Goal: Task Accomplishment & Management: Manage account settings

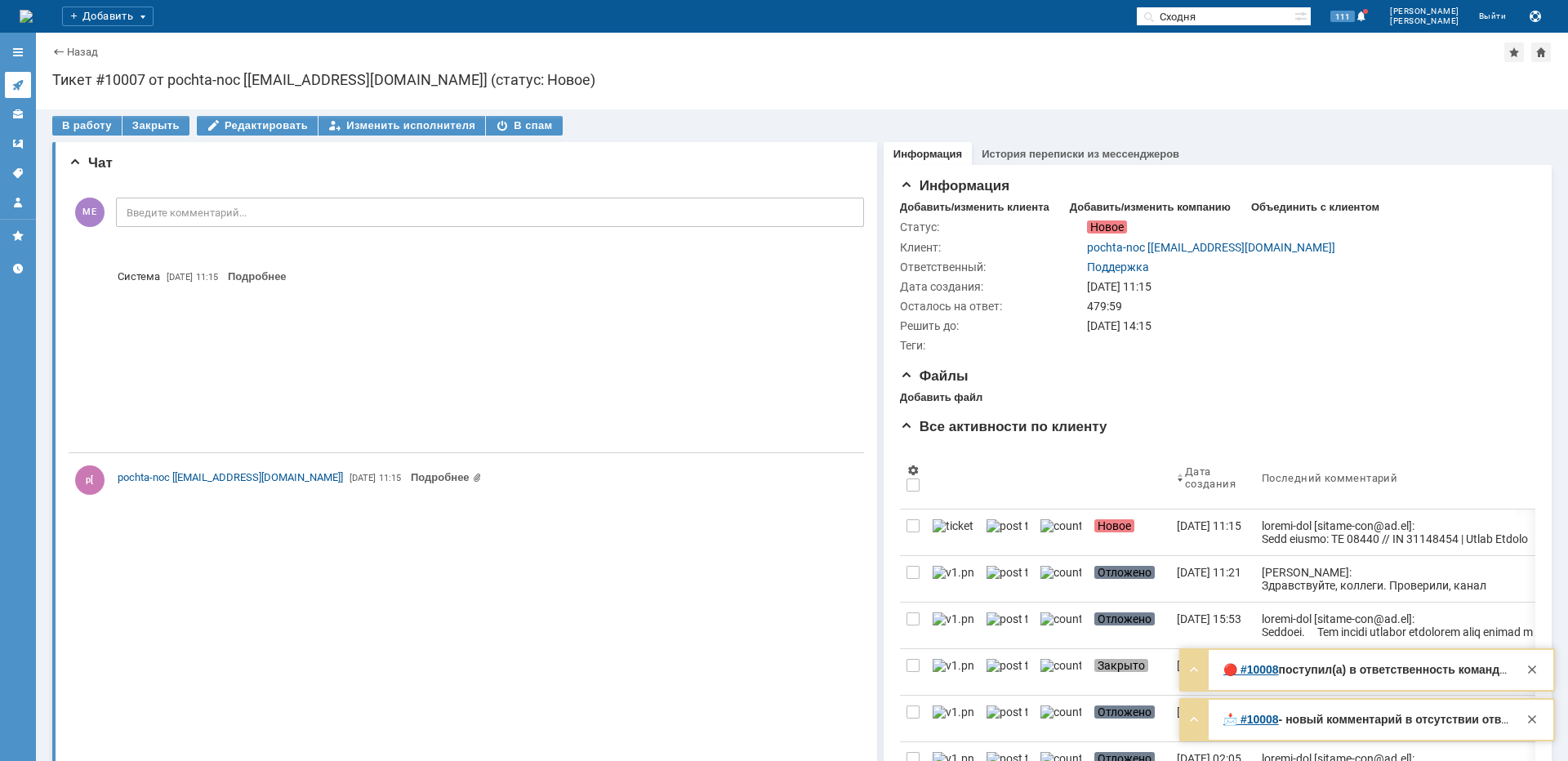
click at [24, 86] on icon at bounding box center [18, 85] width 13 height 13
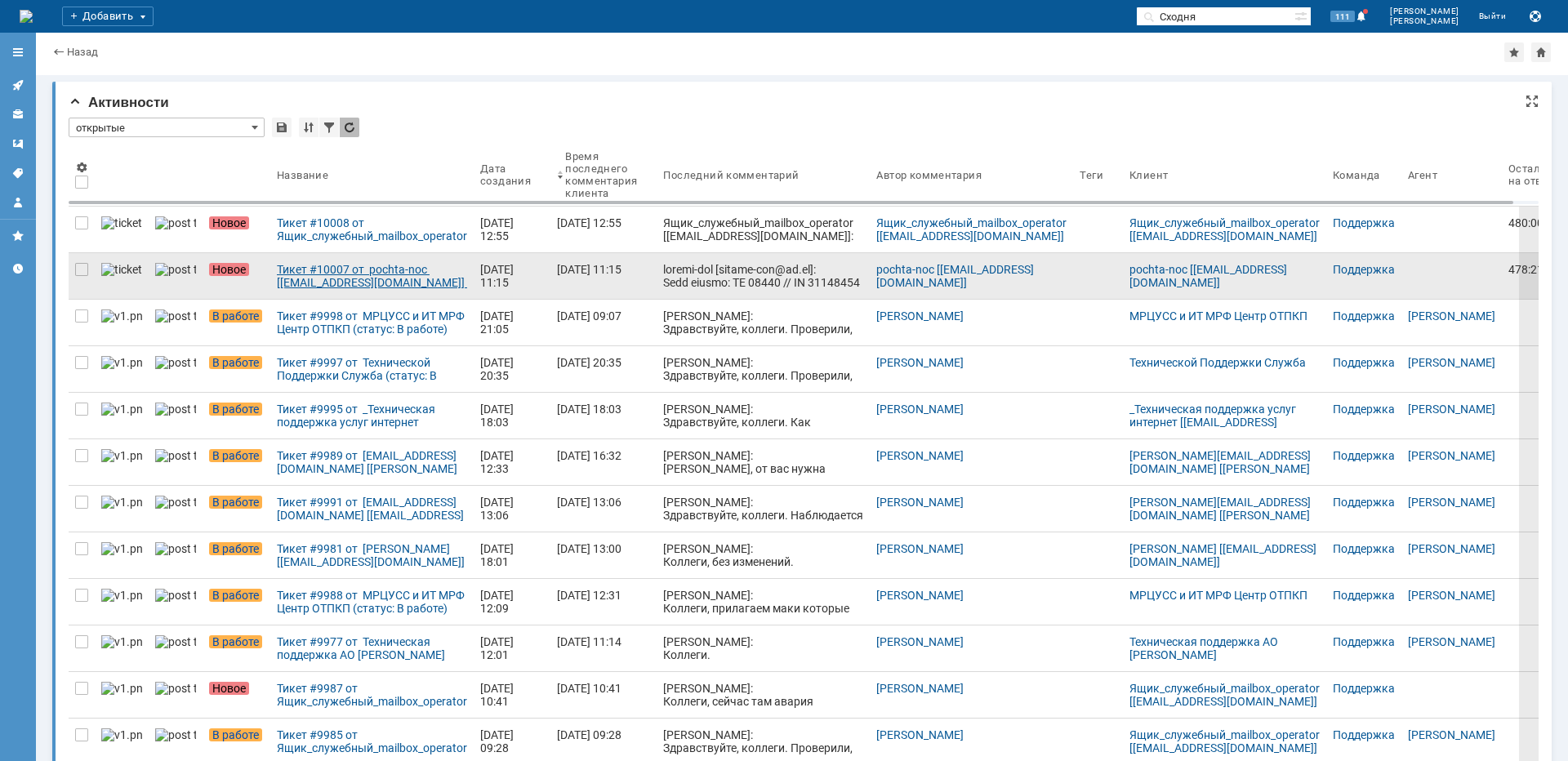
click at [358, 268] on div "Тикет #10007 от pochta-noc [[EMAIL_ADDRESS][DOMAIN_NAME]] (статус: Новое)" at bounding box center [372, 277] width 190 height 26
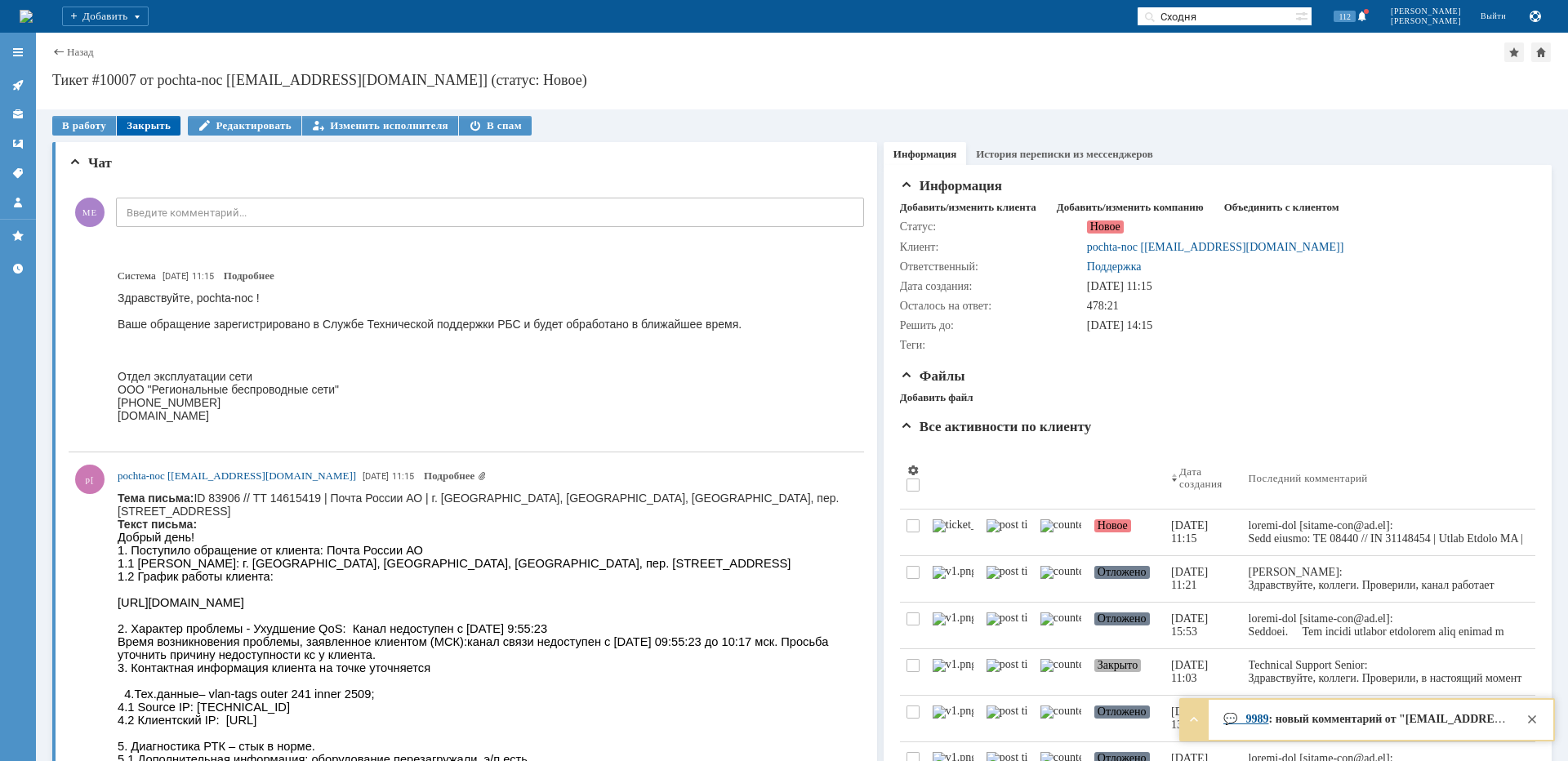
click at [160, 129] on div "Закрыть" at bounding box center [149, 126] width 63 height 19
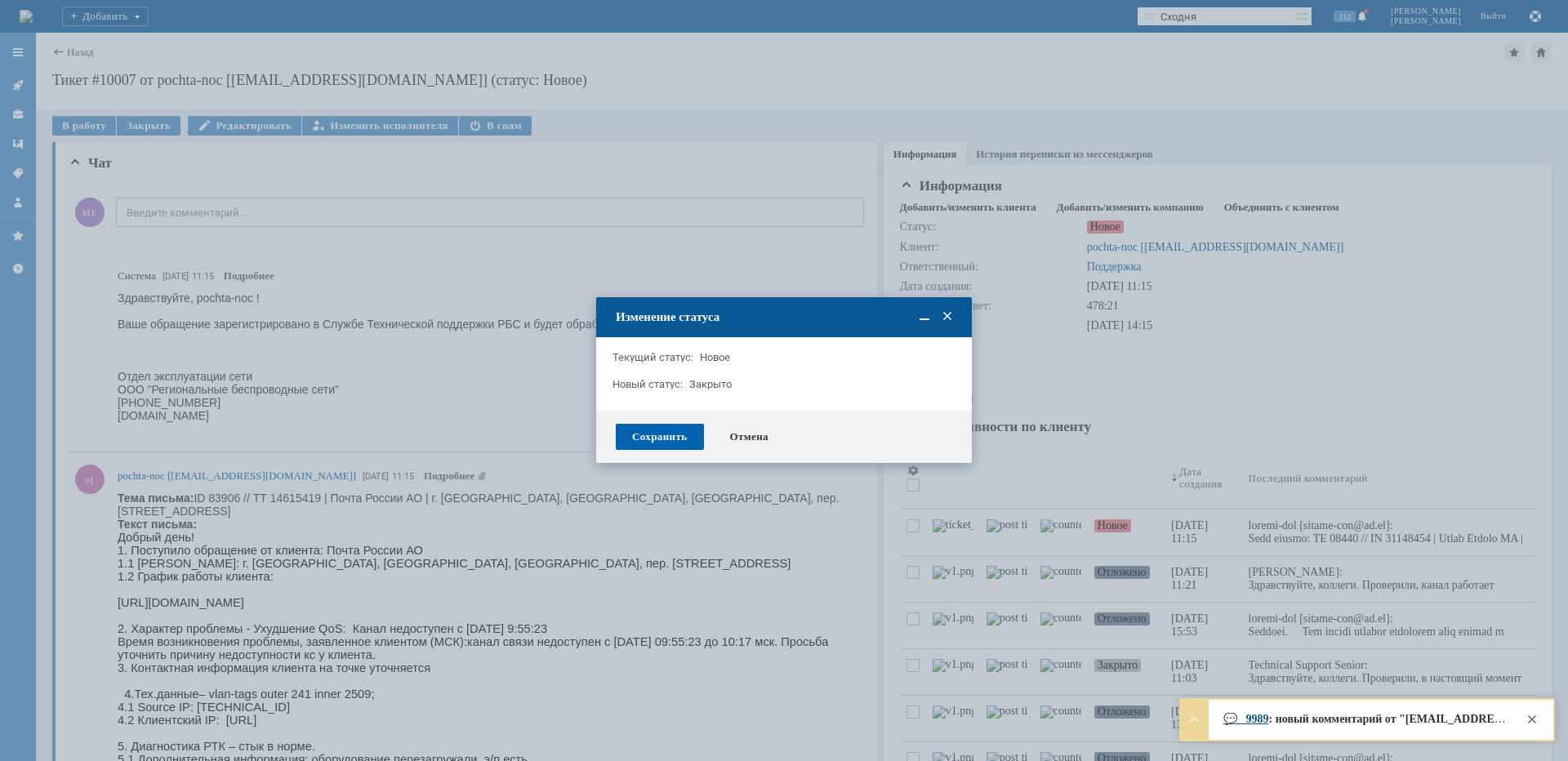
click at [685, 436] on div "Сохранить" at bounding box center [659, 437] width 88 height 26
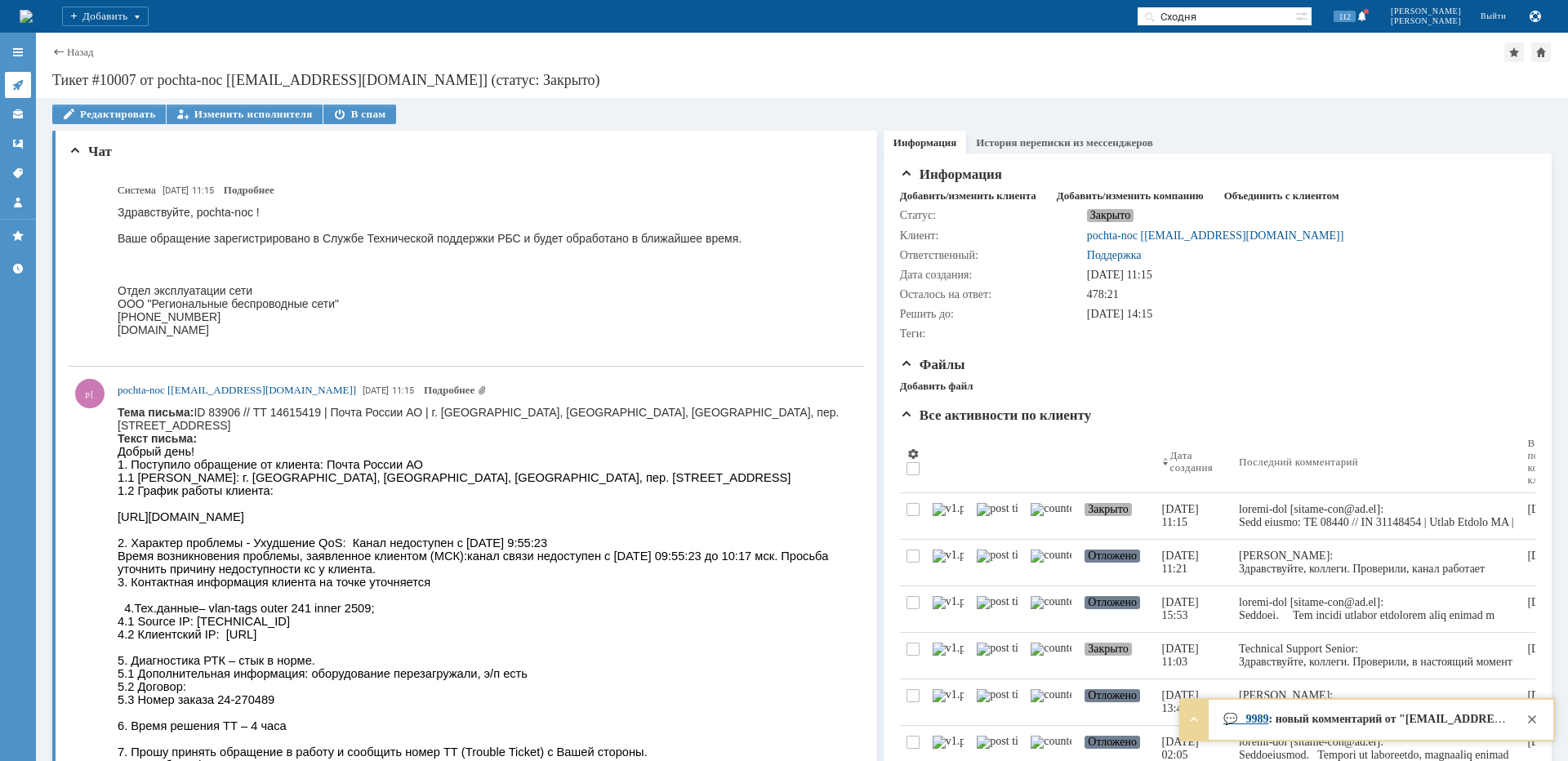
click at [18, 91] on icon at bounding box center [18, 85] width 13 height 13
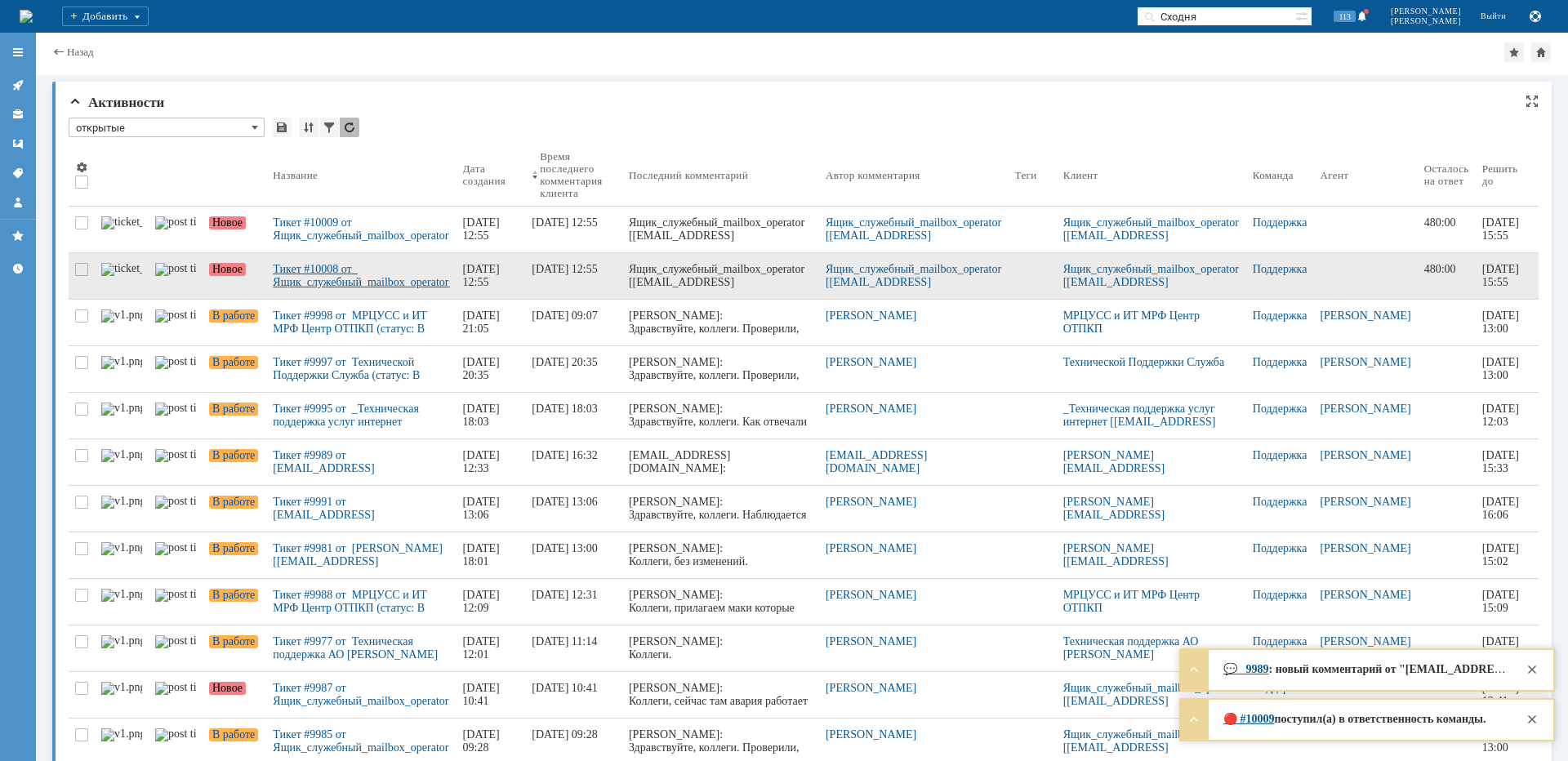
click at [357, 285] on div "Тикет #10008 от Ящик_служебный_mailbox_operator [[EMAIL_ADDRESS][DOMAIN_NAME]] …" at bounding box center [361, 277] width 176 height 26
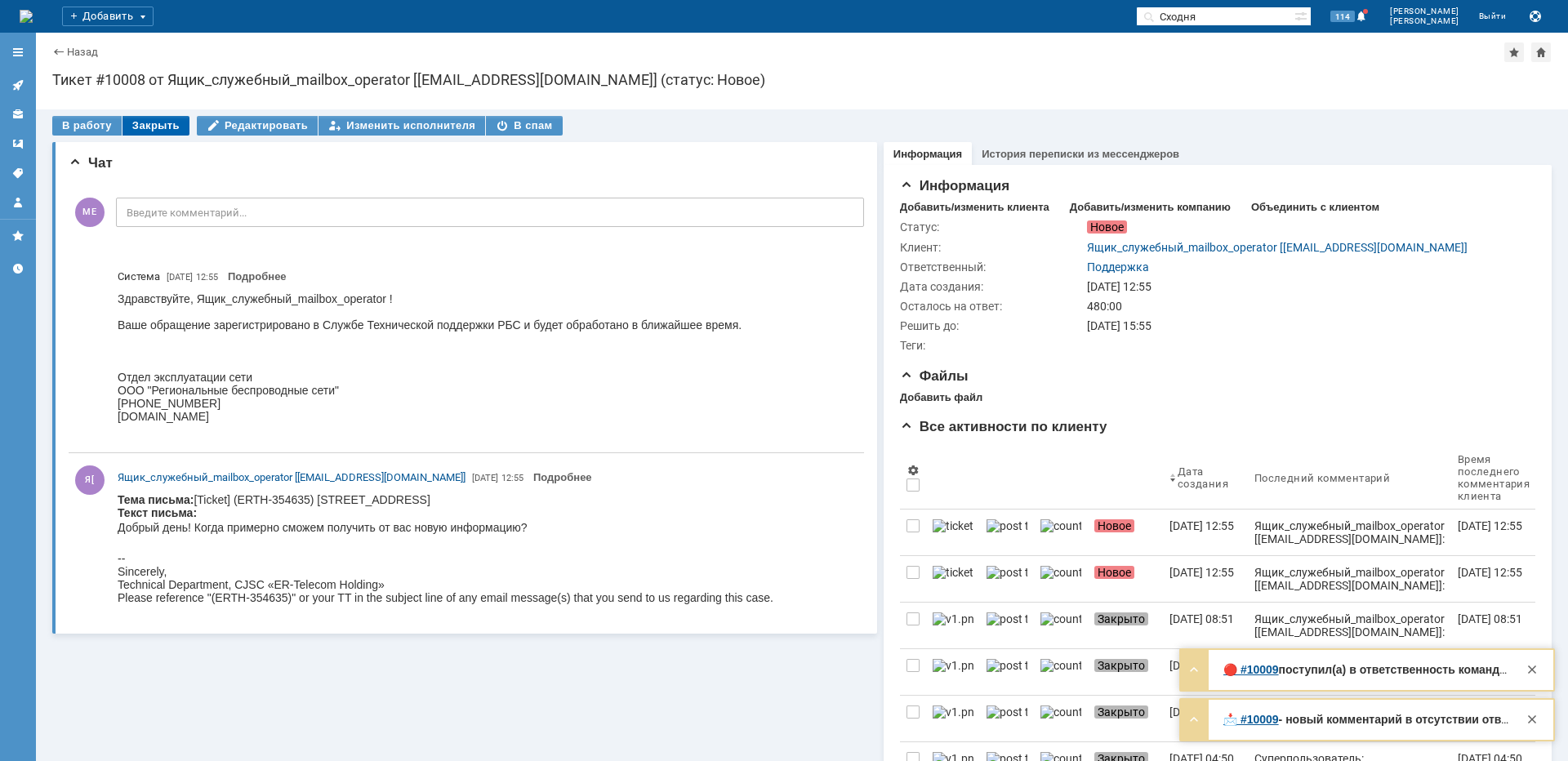
click at [144, 117] on div "Закрыть" at bounding box center [156, 126] width 67 height 19
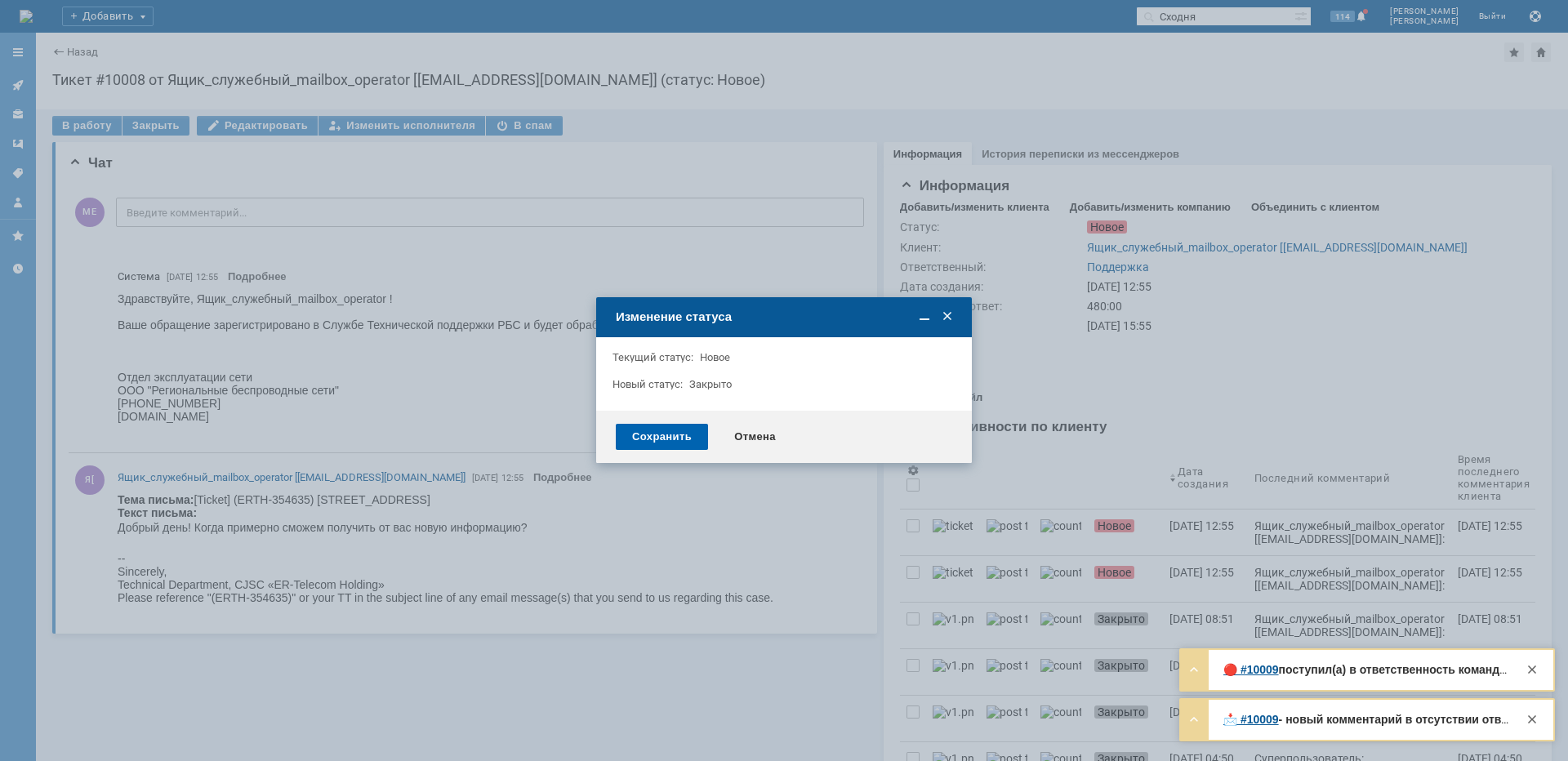
click at [634, 434] on div "Сохранить" at bounding box center [661, 437] width 92 height 26
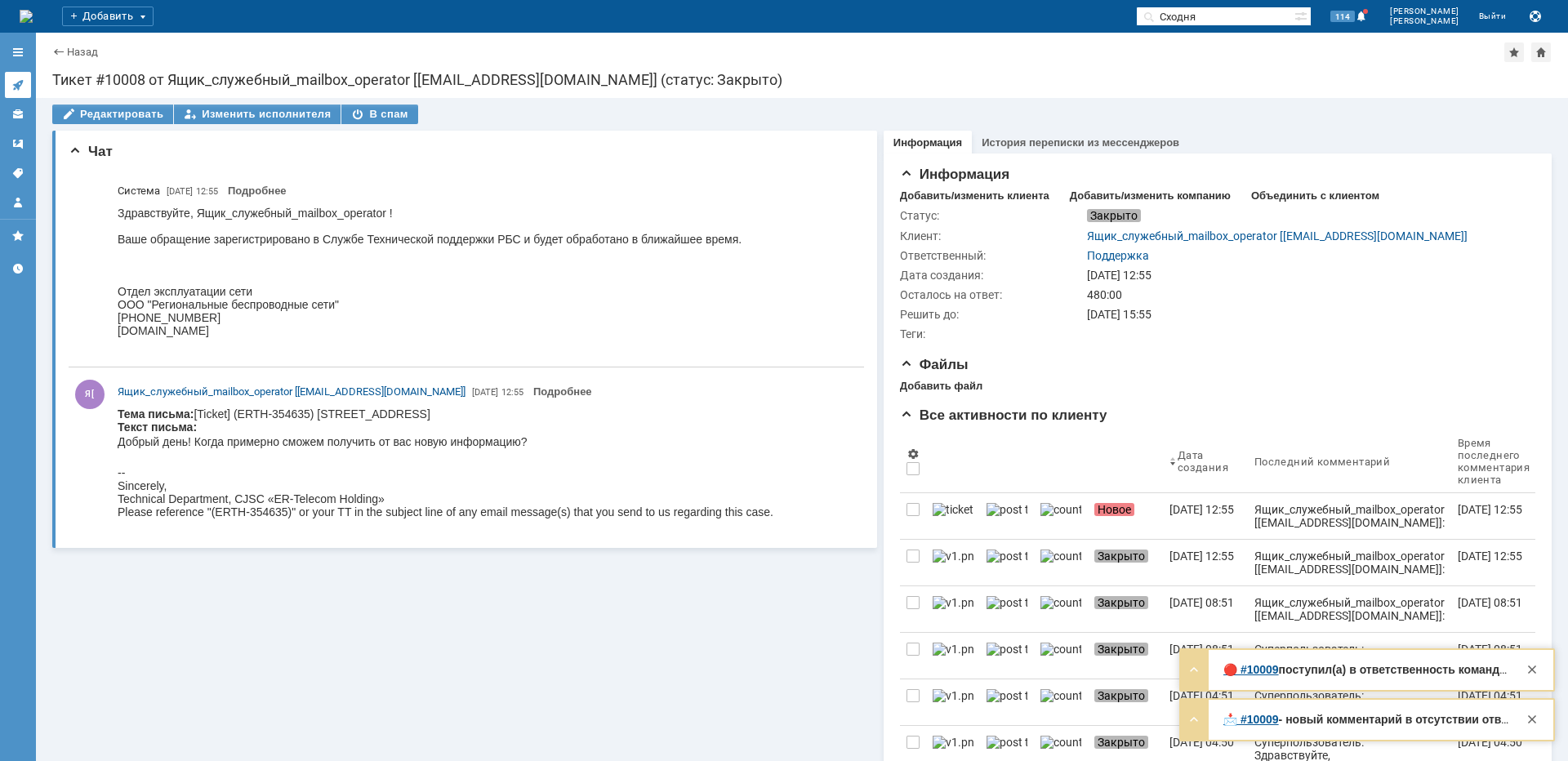
click at [18, 87] on icon at bounding box center [18, 85] width 11 height 11
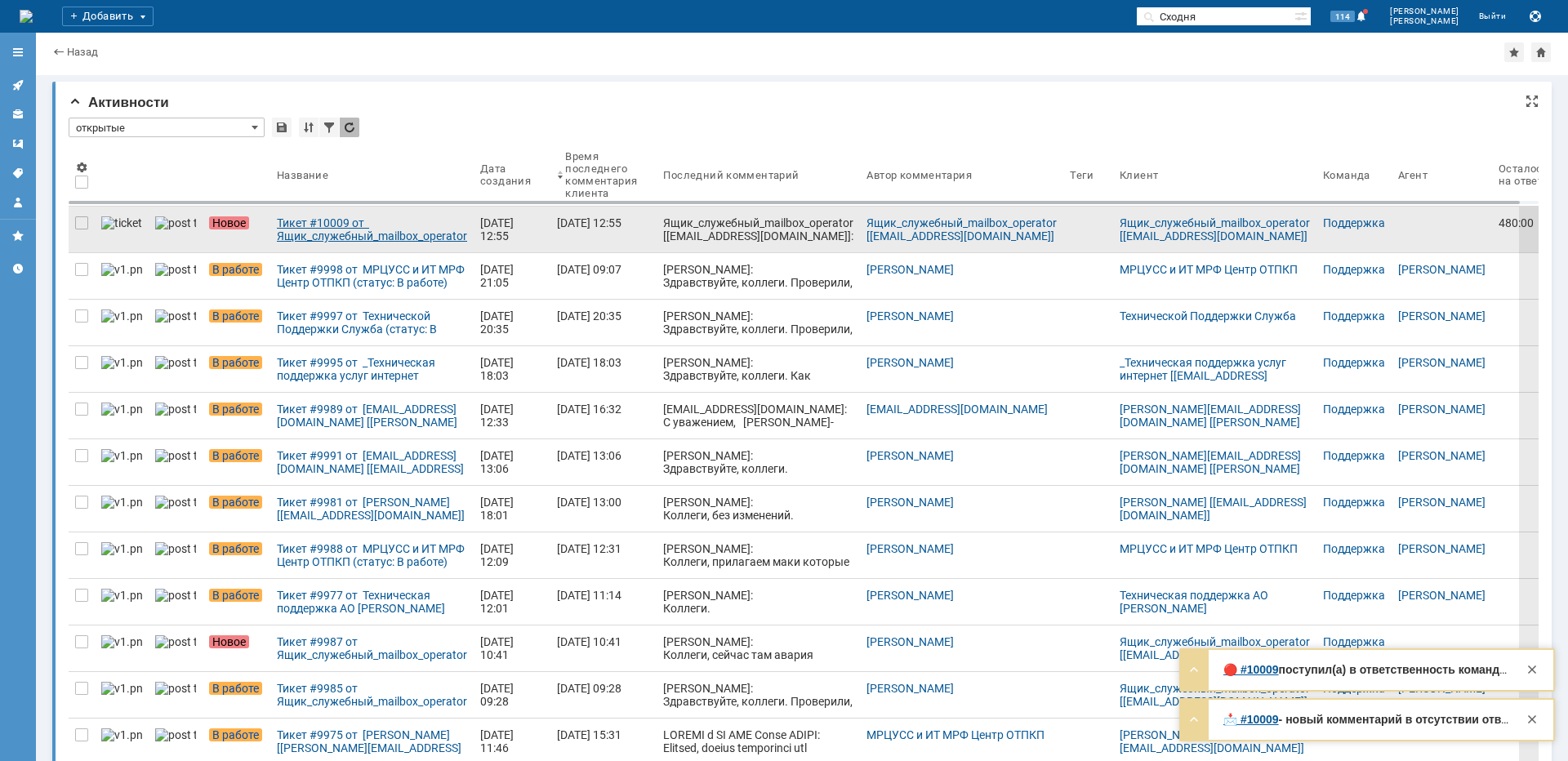
click at [276, 240] on div "Тикет #10009 от Ящик_служебный_mailbox_operator [[EMAIL_ADDRESS][DOMAIN_NAME]] …" at bounding box center [372, 230] width 190 height 26
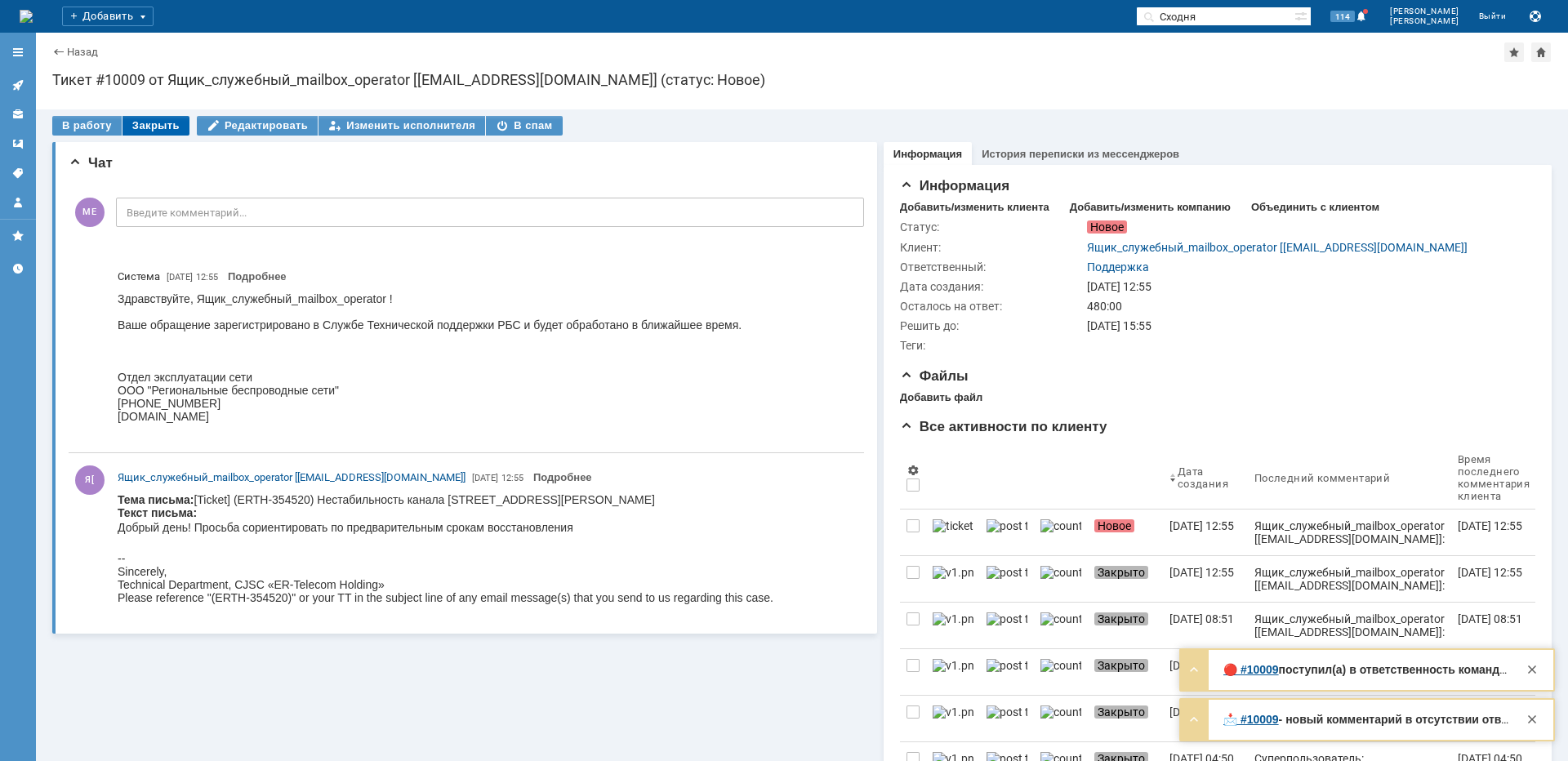
click at [132, 122] on div "Закрыть" at bounding box center [156, 126] width 67 height 19
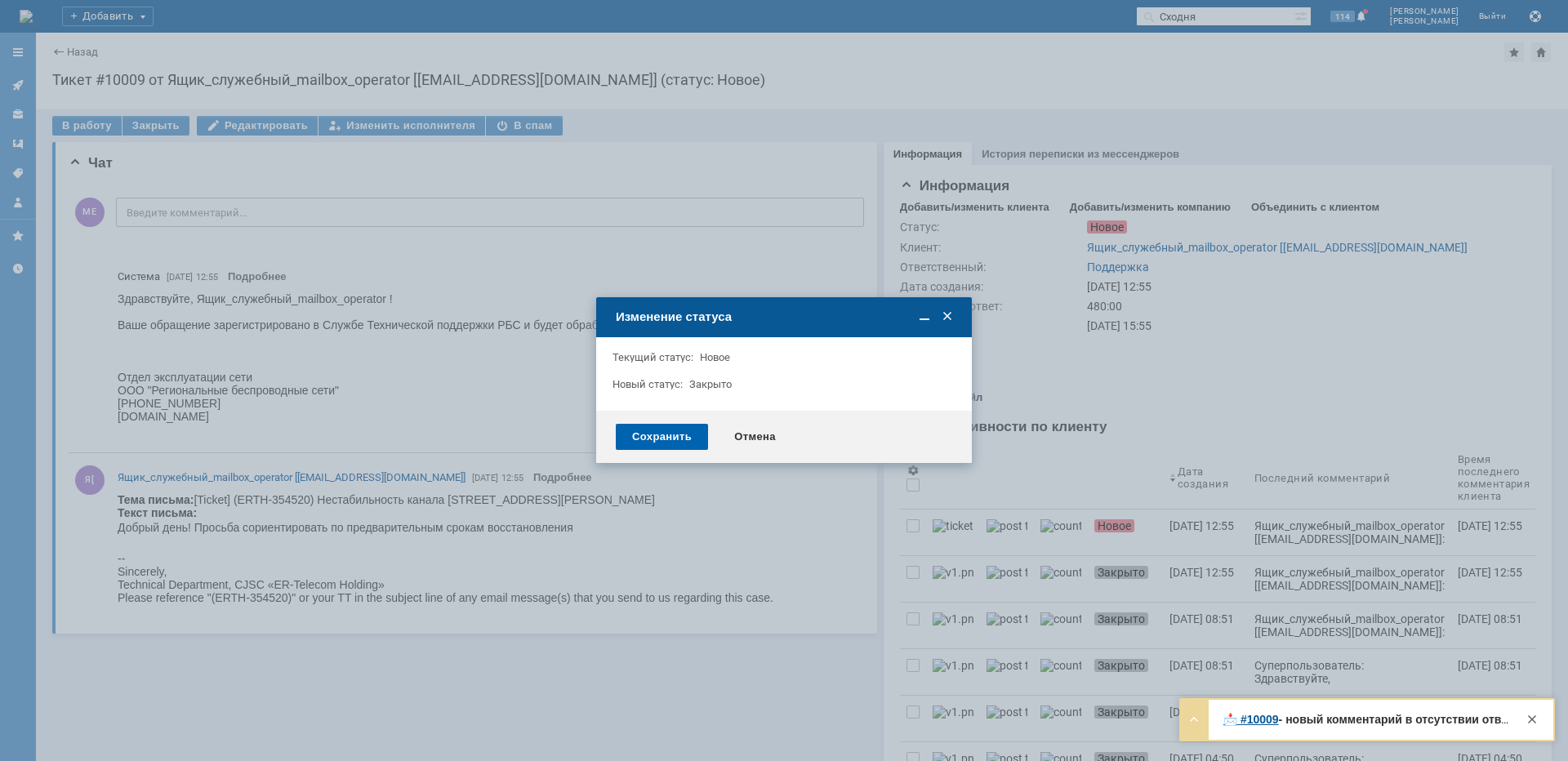
click at [644, 438] on div "Сохранить" at bounding box center [661, 437] width 92 height 26
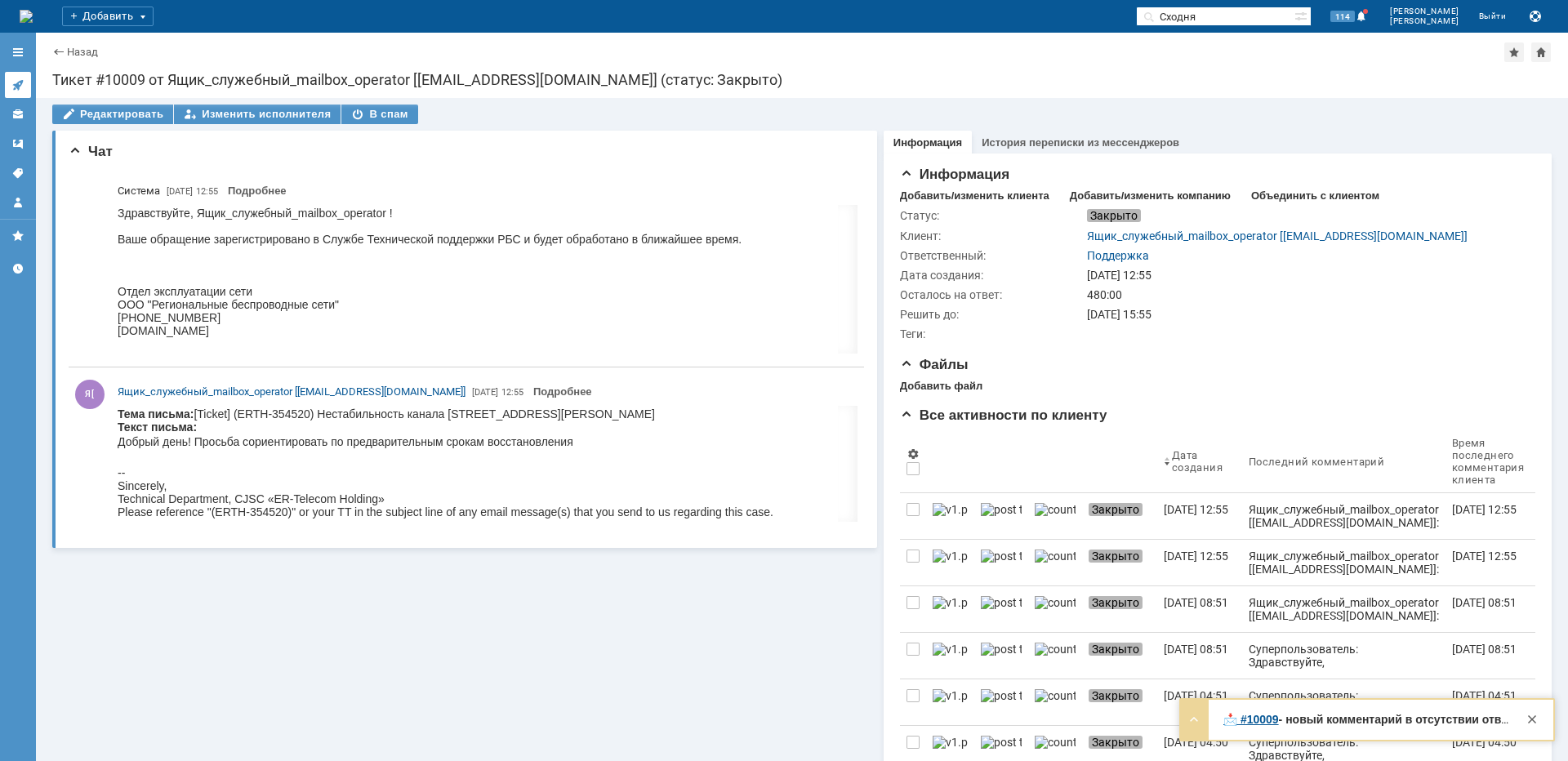
click at [14, 77] on link at bounding box center [18, 85] width 26 height 26
